Goal: Navigation & Orientation: Find specific page/section

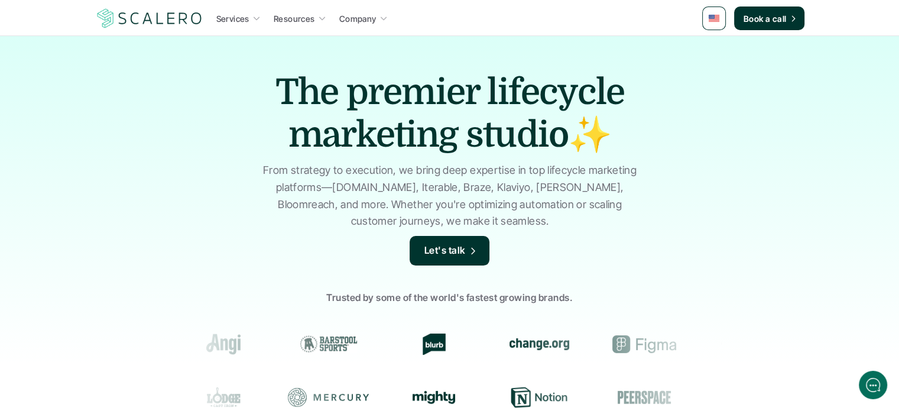
click at [243, 15] on p "Services" at bounding box center [232, 18] width 33 height 12
click at [258, 16] on icon at bounding box center [256, 18] width 8 height 8
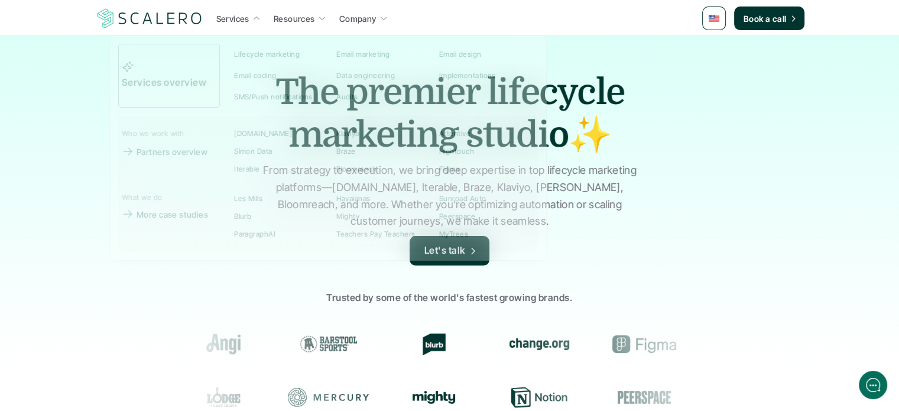
click at [235, 21] on p "Services" at bounding box center [232, 18] width 33 height 12
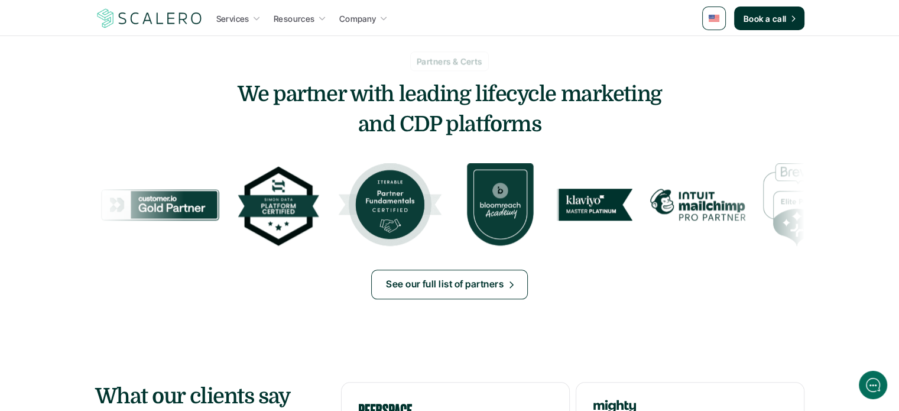
scroll to position [1997, 0]
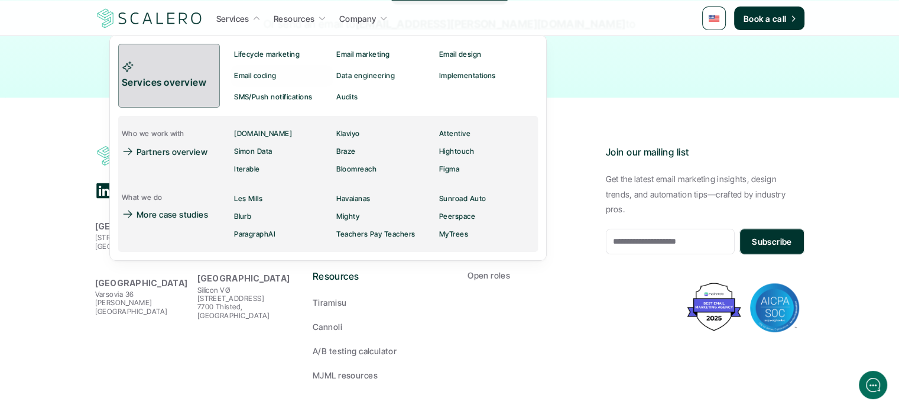
click at [204, 86] on p "Services overview" at bounding box center [165, 82] width 87 height 15
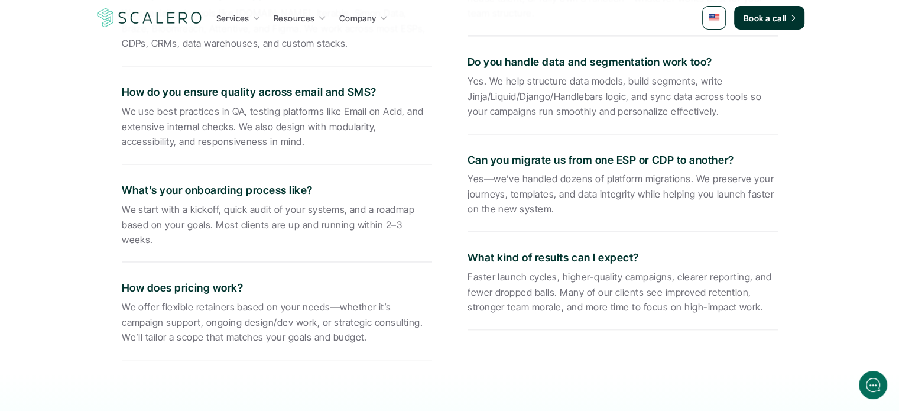
scroll to position [2362, 0]
